Goal: Information Seeking & Learning: Learn about a topic

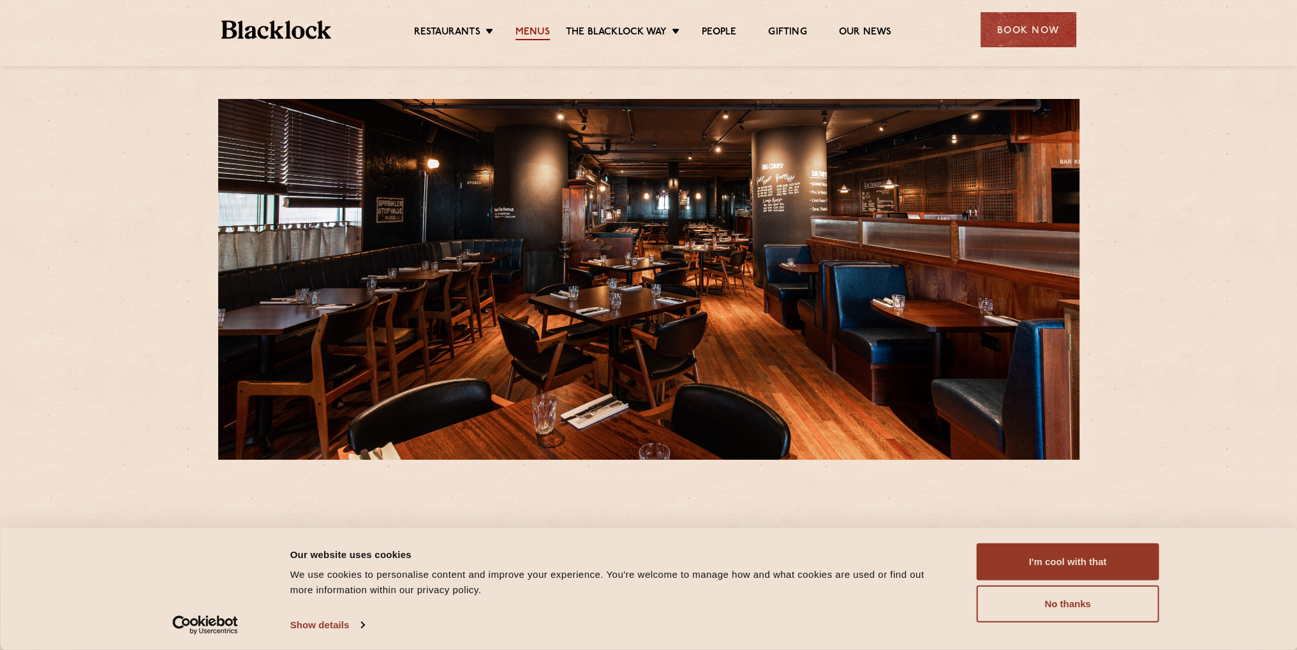
click at [524, 31] on link "Menus" at bounding box center [533, 33] width 34 height 14
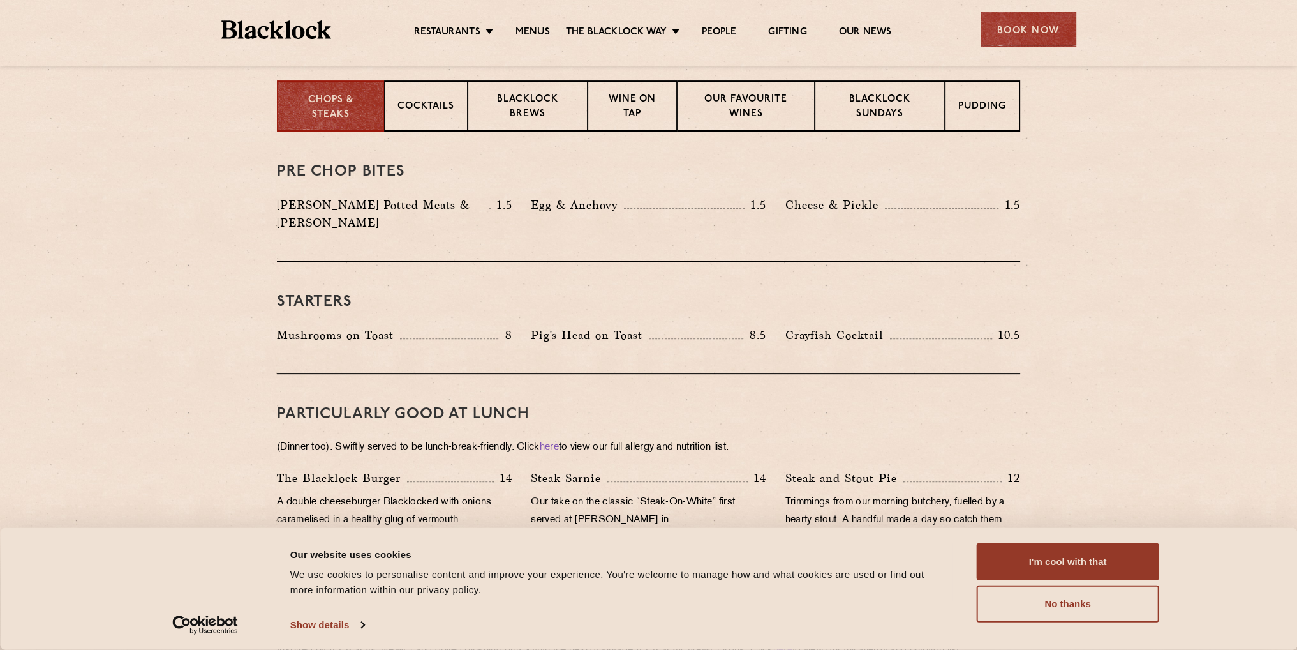
scroll to position [702, 0]
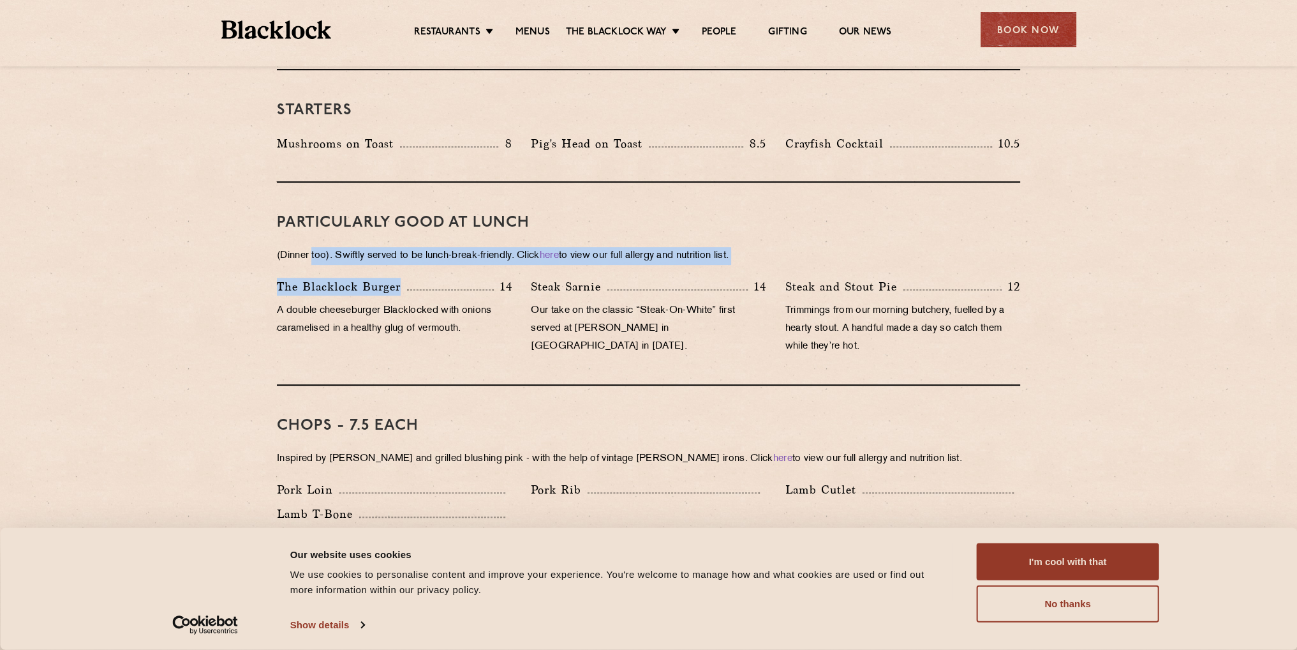
drag, startPoint x: 312, startPoint y: 231, endPoint x: 477, endPoint y: 269, distance: 169.5
click at [477, 269] on div "PARTICULARLY GOOD AT LUNCH (Dinner too). Swiftly served to be lunch-break-frien…" at bounding box center [648, 283] width 743 height 203
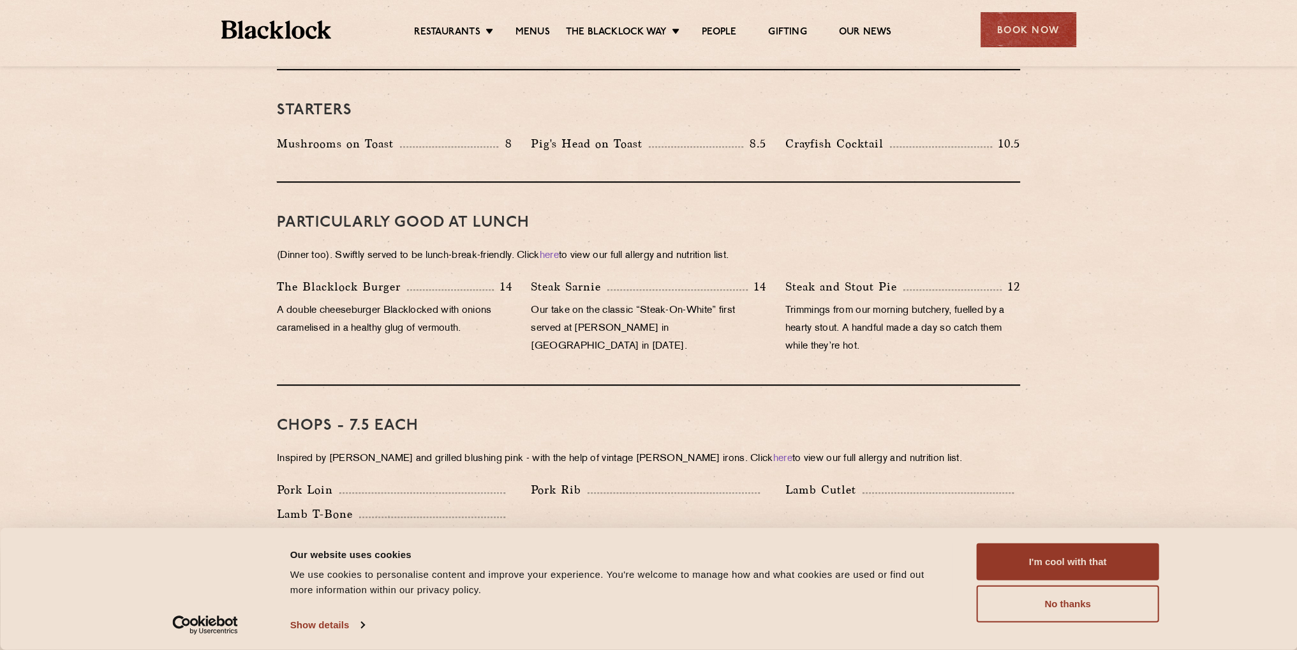
click at [507, 308] on p "A double cheeseburger Blacklocked with onions caramelised in a healthy glug of …" at bounding box center [394, 320] width 235 height 36
click at [641, 304] on p "Our take on the classic “Steak-On-White” first served at Louis’ Lunch in New Ha…" at bounding box center [648, 329] width 235 height 54
click at [1032, 560] on button "I'm cool with that" at bounding box center [1068, 561] width 182 height 37
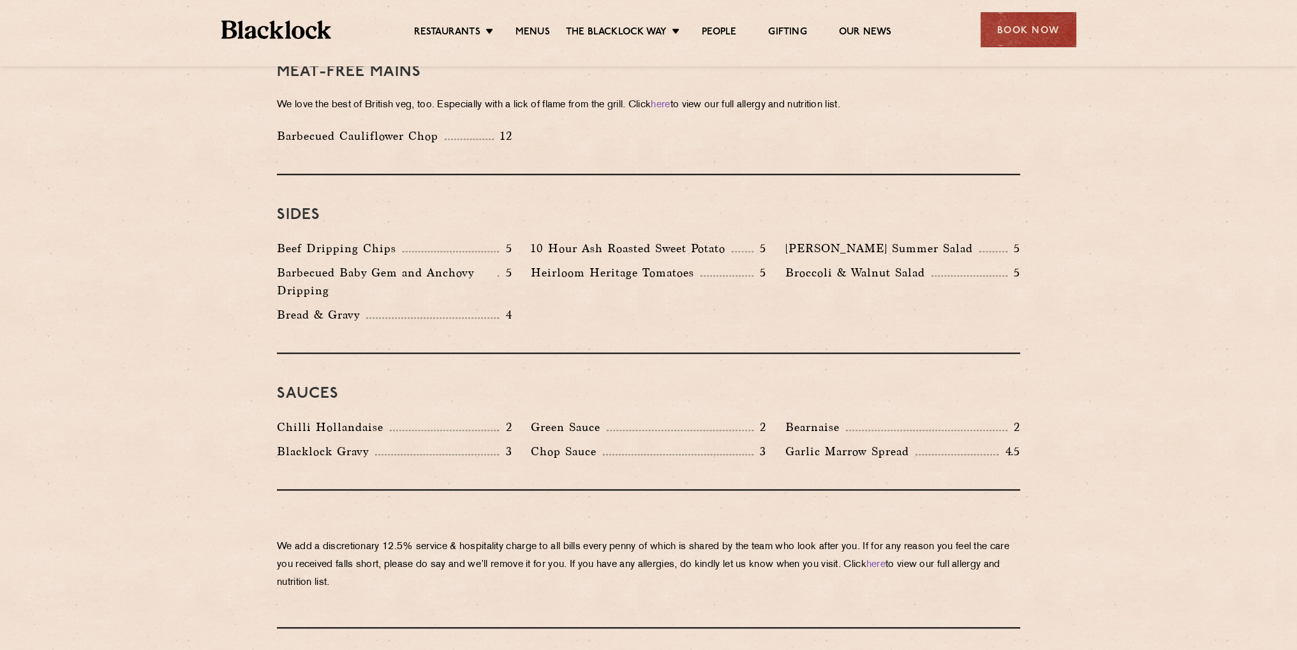
scroll to position [2099, 0]
